Goal: Transaction & Acquisition: Obtain resource

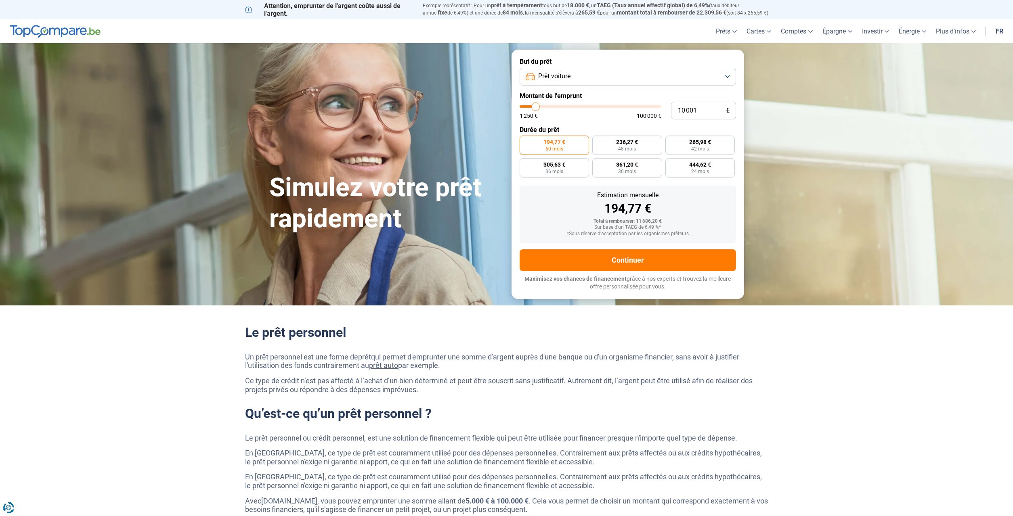
click at [714, 75] on button "Prêt voiture" at bounding box center [627, 77] width 216 height 18
click at [562, 129] on span "Prêt voiture" at bounding box center [552, 130] width 32 height 9
click at [702, 110] on input "10 001" at bounding box center [703, 111] width 65 height 18
type input "1 000"
type input "1250"
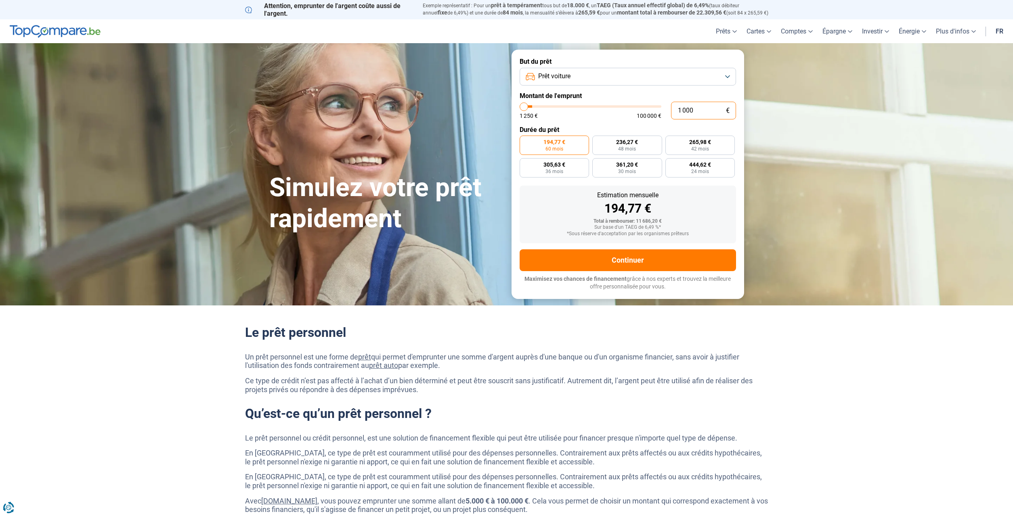
type input "100"
type input "1250"
type input "10"
type input "1250"
type input "1"
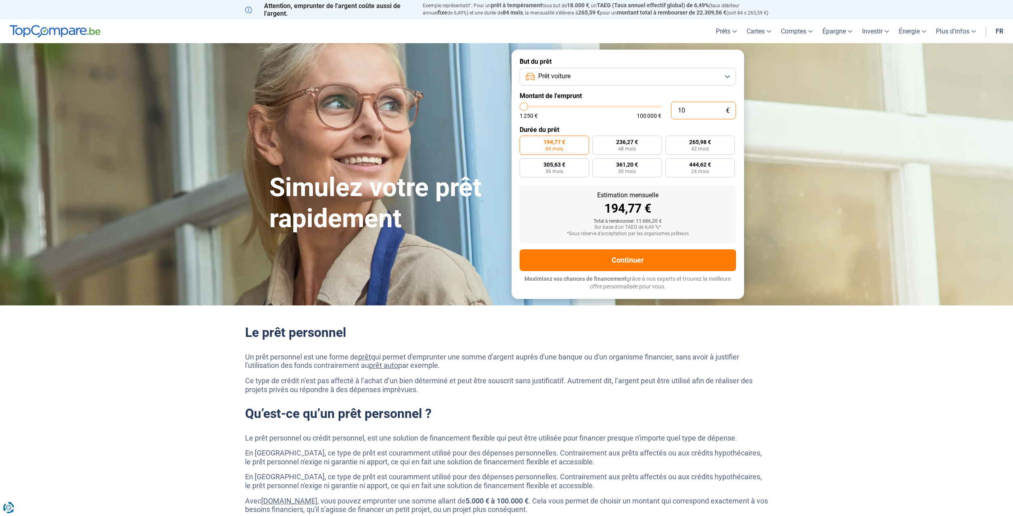
type input "1250"
type input "0"
type input "1250"
type input "4"
type input "1250"
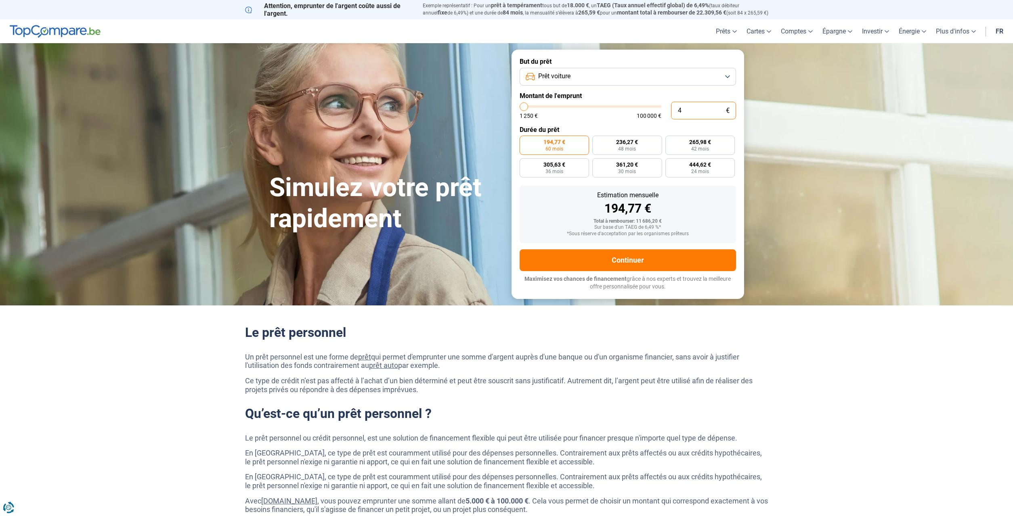
type input "46"
type input "1250"
type input "460"
type input "1250"
type input "4 600"
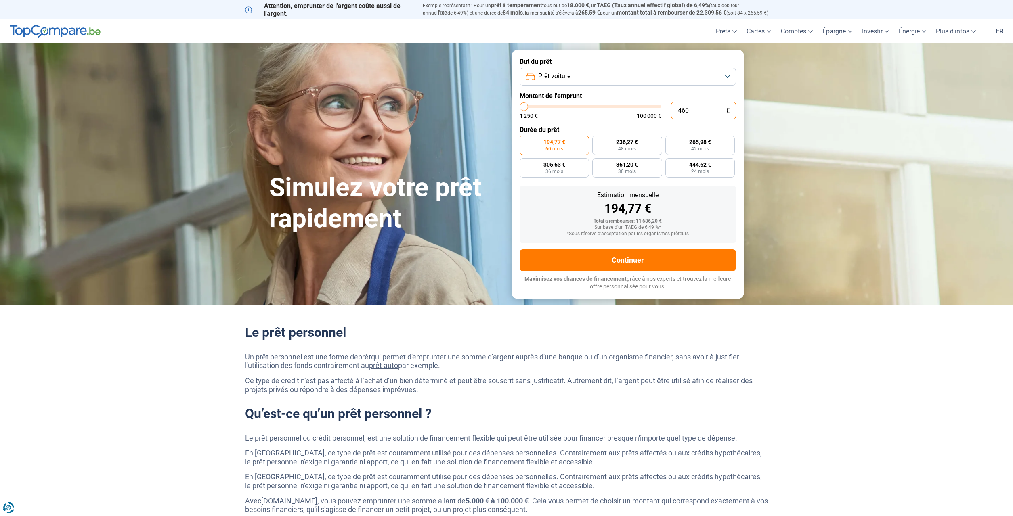
type input "4500"
type input "46 000"
type input "46000"
radio input "false"
type input "46 000"
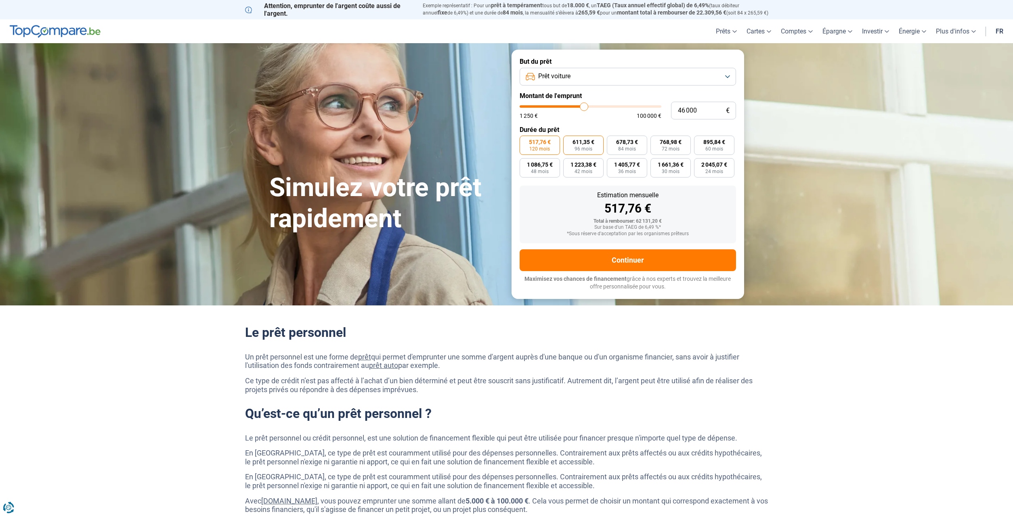
click at [583, 142] on span "611,35 €" at bounding box center [583, 142] width 22 height 6
click at [568, 141] on input "611,35 € 96 mois" at bounding box center [565, 138] width 5 height 5
radio input "true"
